Goal: Use online tool/utility: Utilize a website feature to perform a specific function

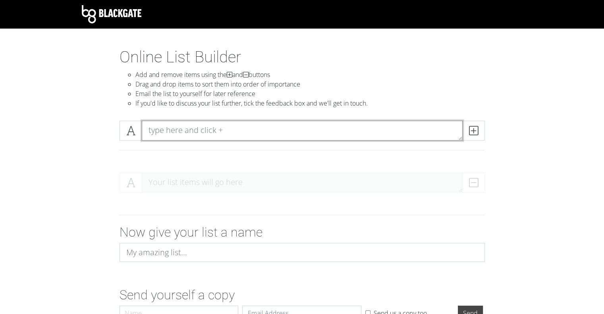
click at [205, 129] on textarea at bounding box center [302, 131] width 321 height 20
type textarea "191 friction, vibration, blisks"
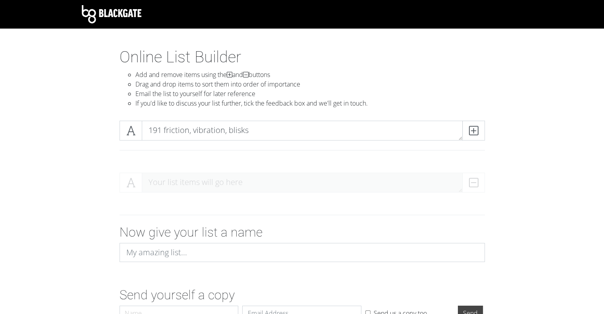
click at [472, 137] on span at bounding box center [473, 131] width 23 height 20
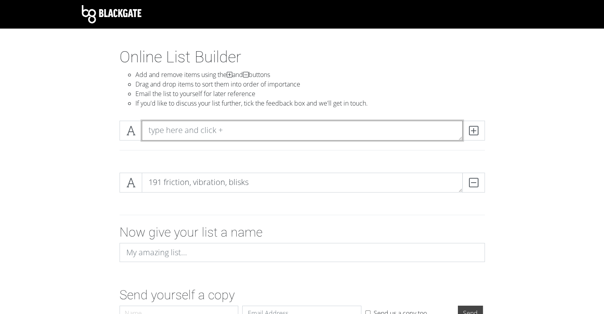
click at [197, 131] on textarea at bounding box center [302, 131] width 321 height 20
type textarea "192 bolted joint vibration"
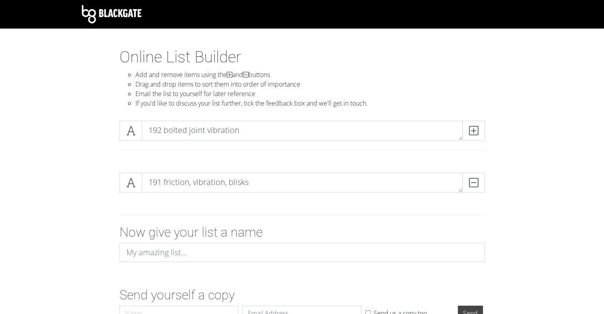
click at [475, 132] on icon at bounding box center [473, 131] width 9 height 8
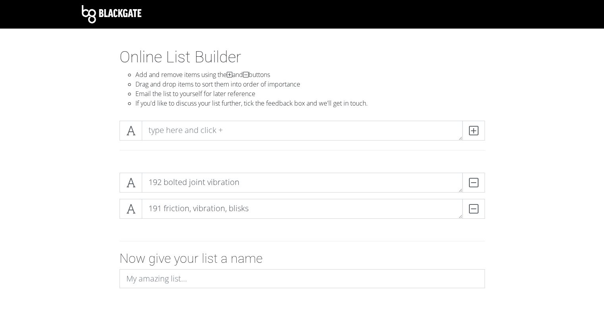
click at [133, 212] on icon at bounding box center [130, 209] width 9 height 8
click at [125, 215] on span at bounding box center [131, 209] width 23 height 20
click at [127, 214] on span at bounding box center [131, 209] width 23 height 20
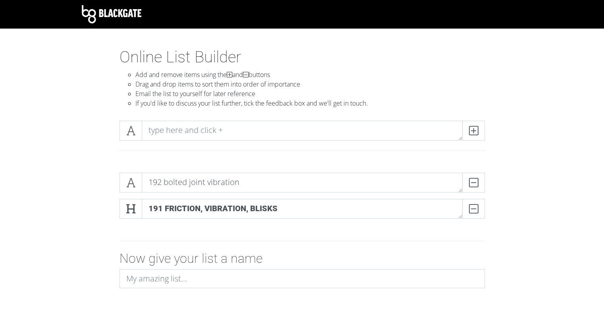
click at [128, 189] on span at bounding box center [131, 183] width 23 height 20
click at [123, 176] on span at bounding box center [131, 183] width 23 height 20
click at [128, 206] on icon at bounding box center [130, 209] width 9 height 8
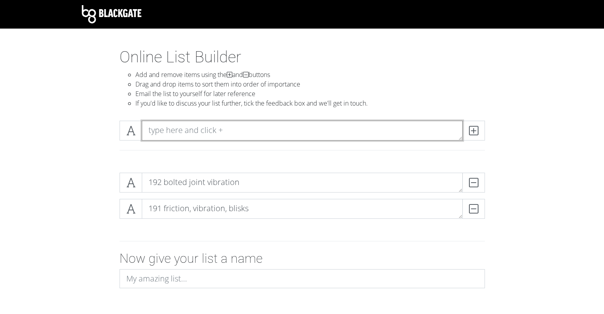
click at [317, 126] on textarea at bounding box center [302, 131] width 321 height 20
type textarea "193 blade tip timing, vibration"
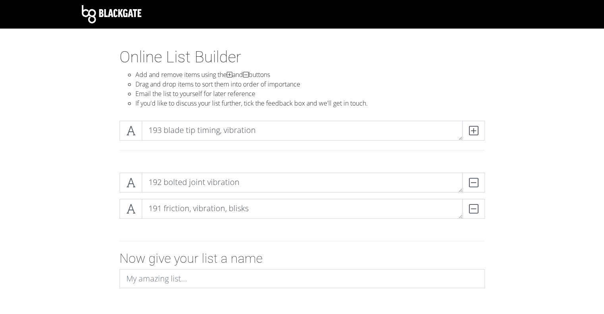
click at [475, 135] on icon at bounding box center [473, 131] width 9 height 8
